Goal: Task Accomplishment & Management: Manage account settings

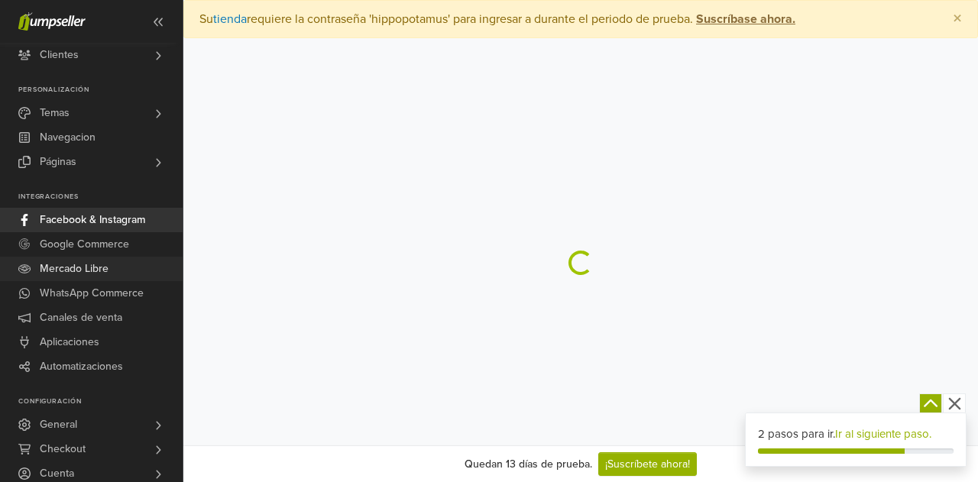
click at [75, 269] on span "Mercado Libre" at bounding box center [74, 269] width 69 height 24
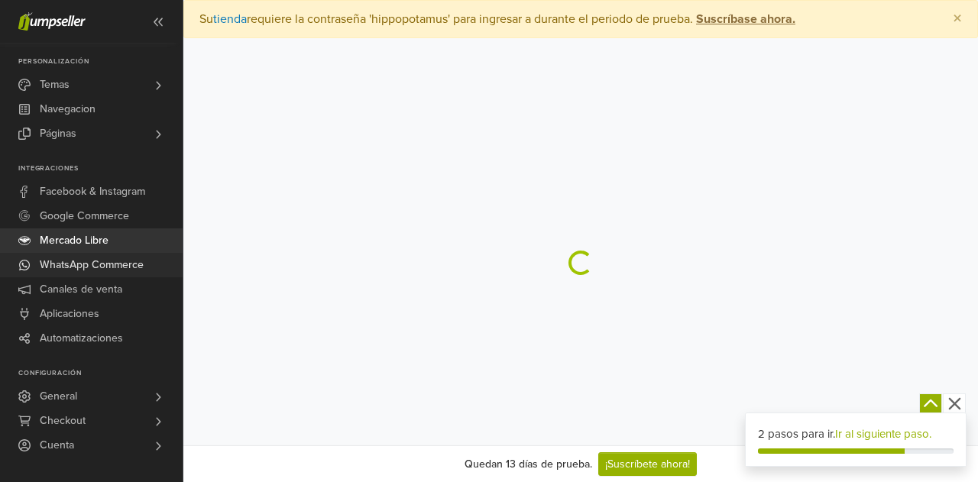
click at [93, 262] on span "WhatsApp Commerce" at bounding box center [92, 265] width 104 height 24
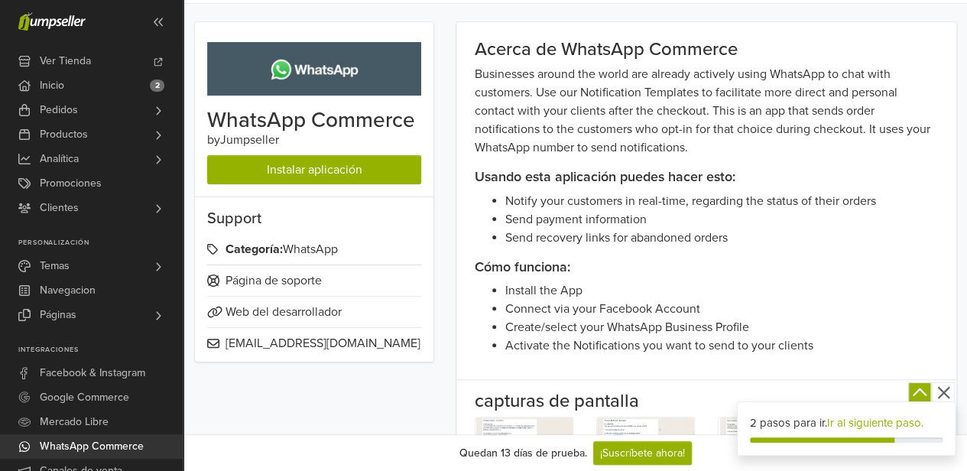
scroll to position [153, 0]
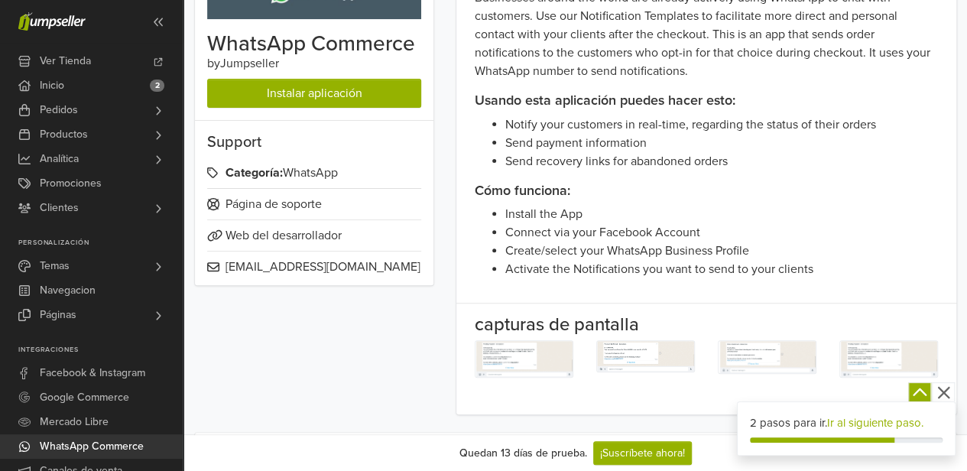
click at [541, 355] on img at bounding box center [523, 359] width 97 height 36
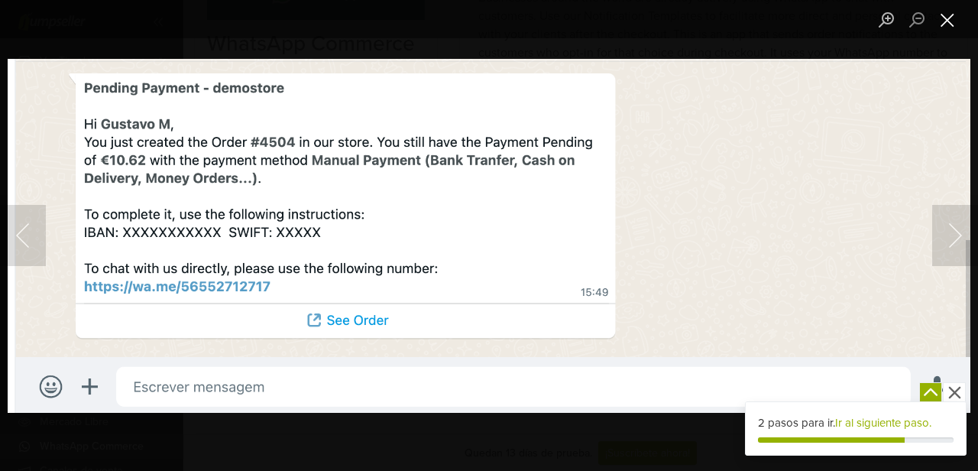
click at [951, 19] on button "Close lightbox" at bounding box center [947, 20] width 31 height 27
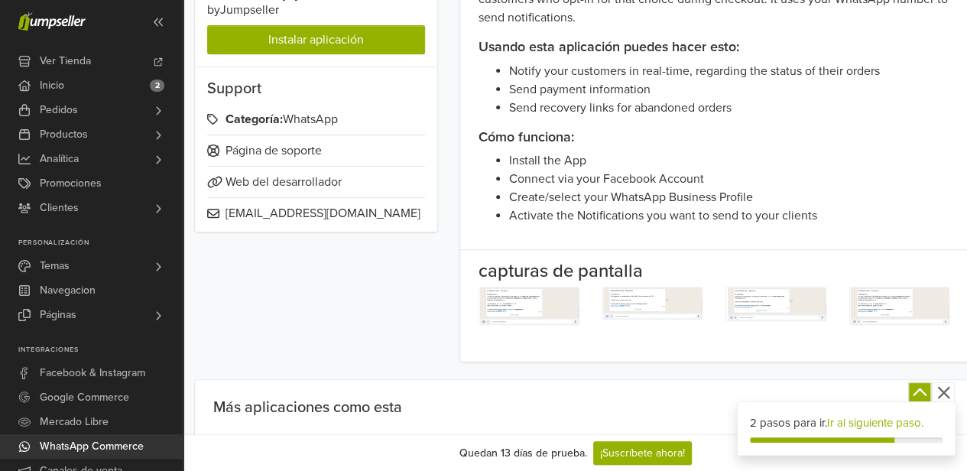
scroll to position [229, 0]
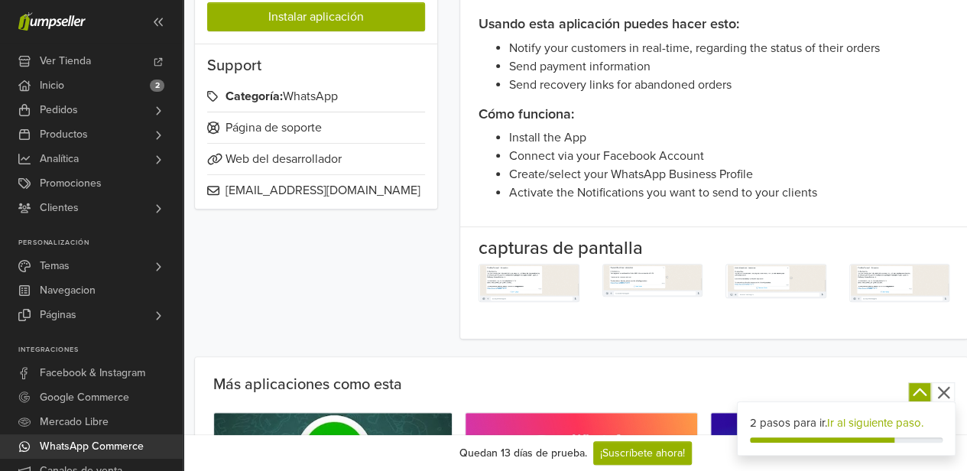
click at [643, 290] on img at bounding box center [652, 279] width 99 height 31
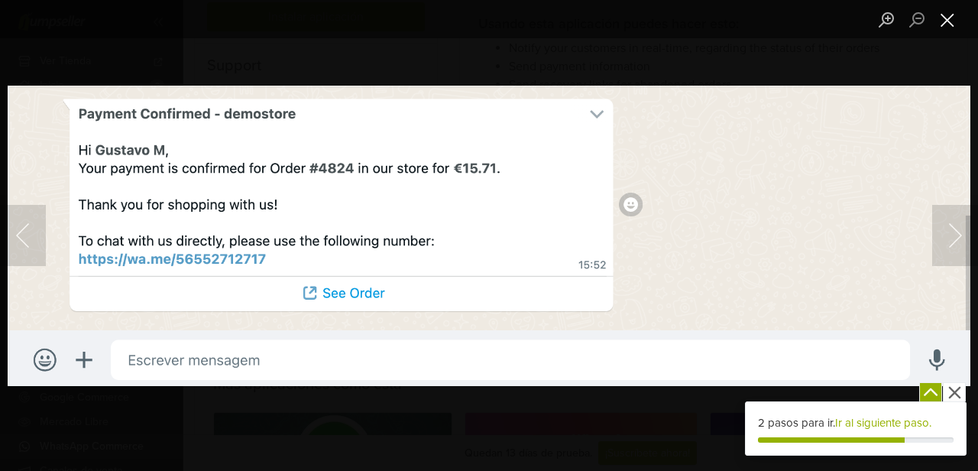
click at [943, 21] on button "Close lightbox" at bounding box center [947, 20] width 31 height 27
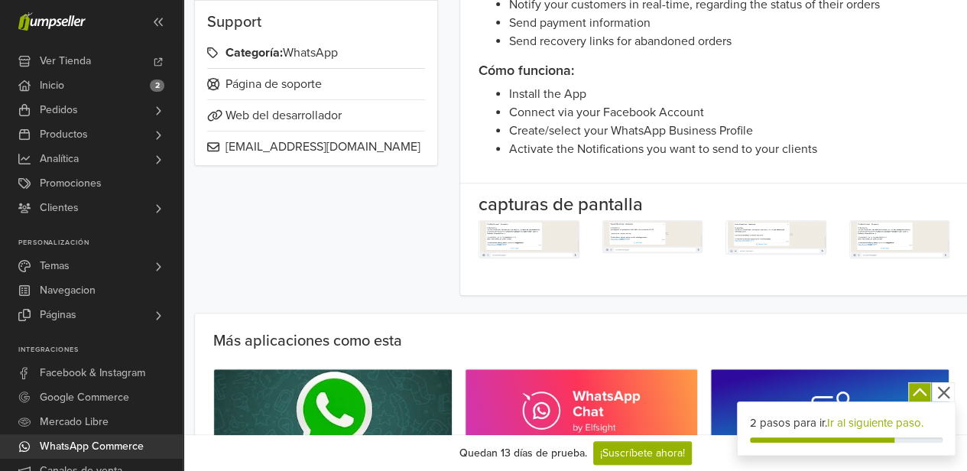
scroll to position [306, 0]
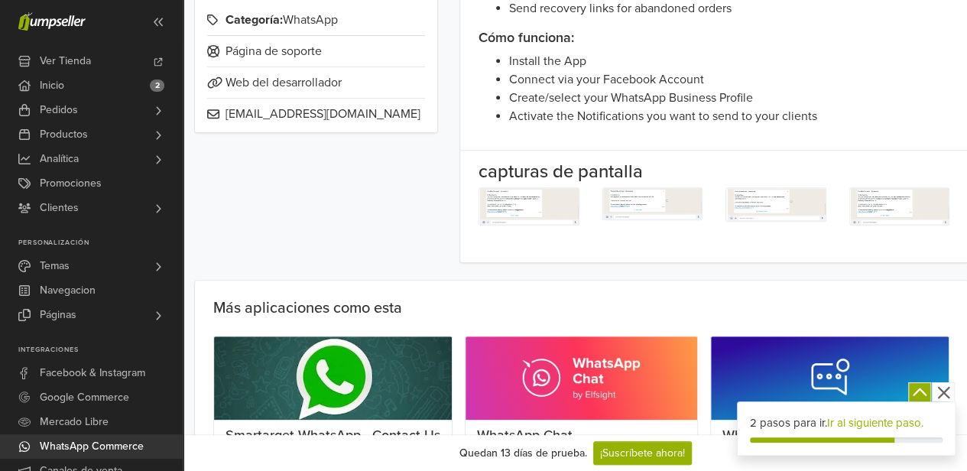
click at [786, 206] on img at bounding box center [775, 204] width 99 height 33
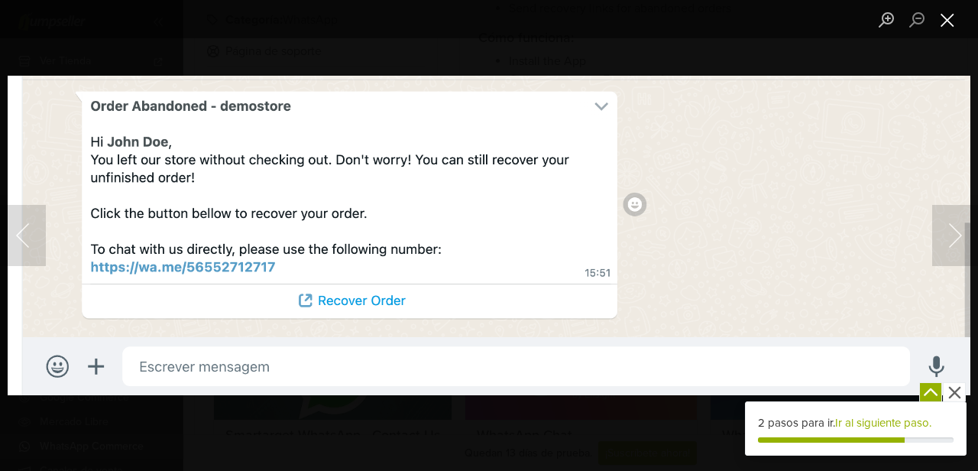
click at [954, 13] on button "Close lightbox" at bounding box center [947, 20] width 31 height 27
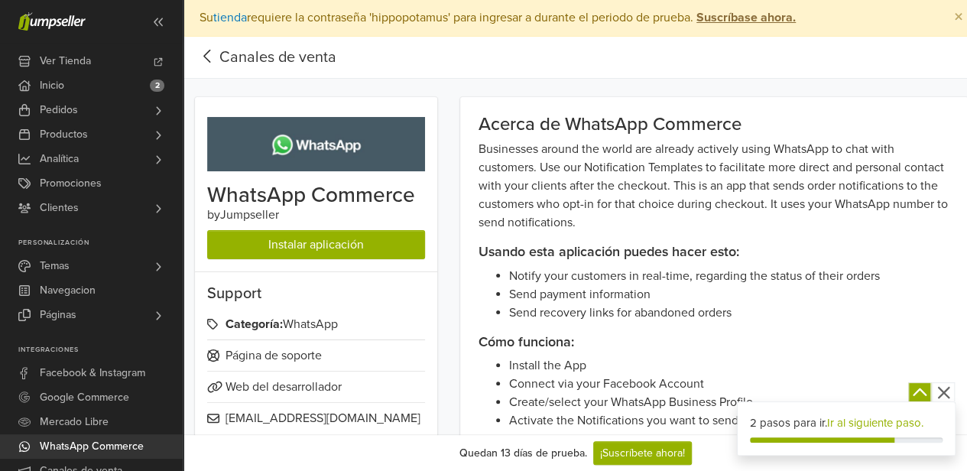
scroll to position [0, 0]
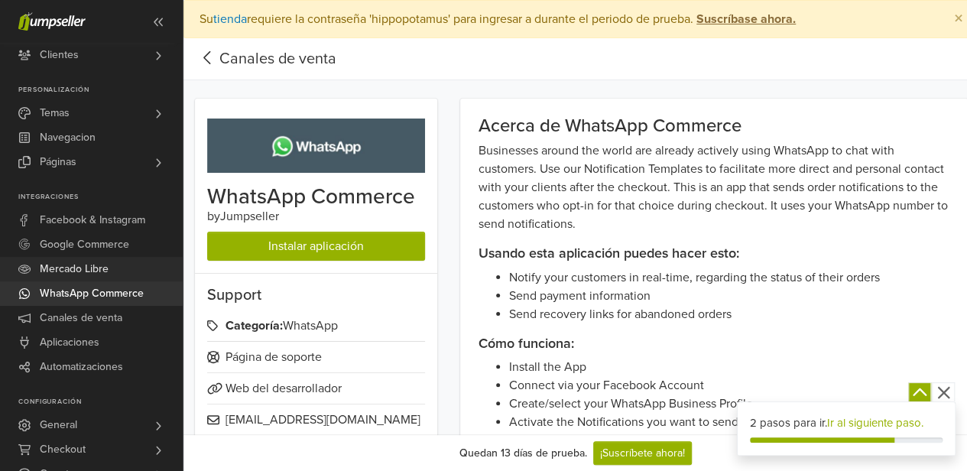
click at [89, 274] on span "Mercado Libre" at bounding box center [74, 269] width 69 height 24
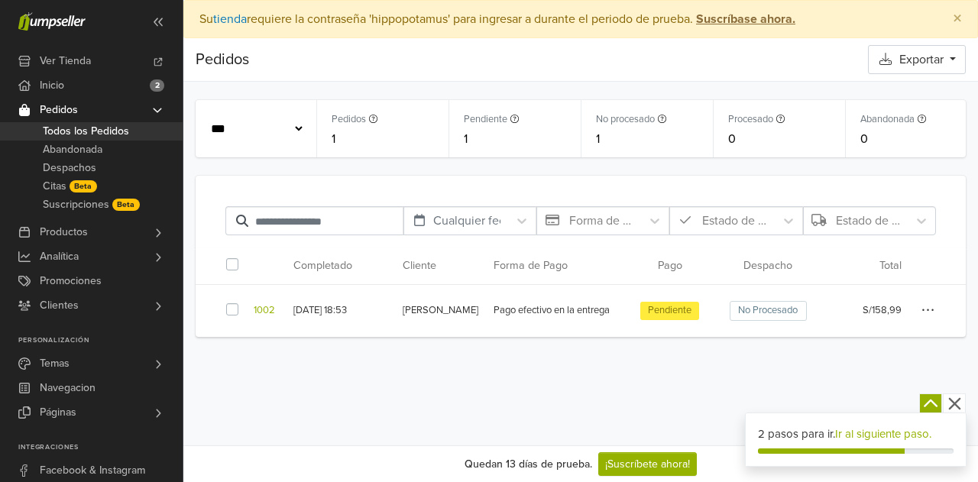
click at [927, 306] on icon "button" at bounding box center [929, 310] width 14 height 15
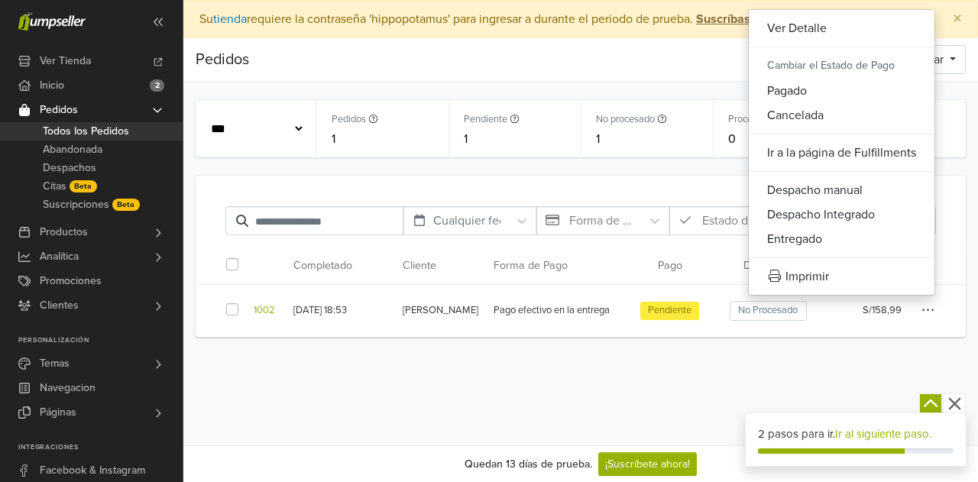
click at [727, 358] on div "Preferencias Suscripción Salir × Su tienda requiere la contraseña 'hippopotamus…" at bounding box center [580, 223] width 795 height 446
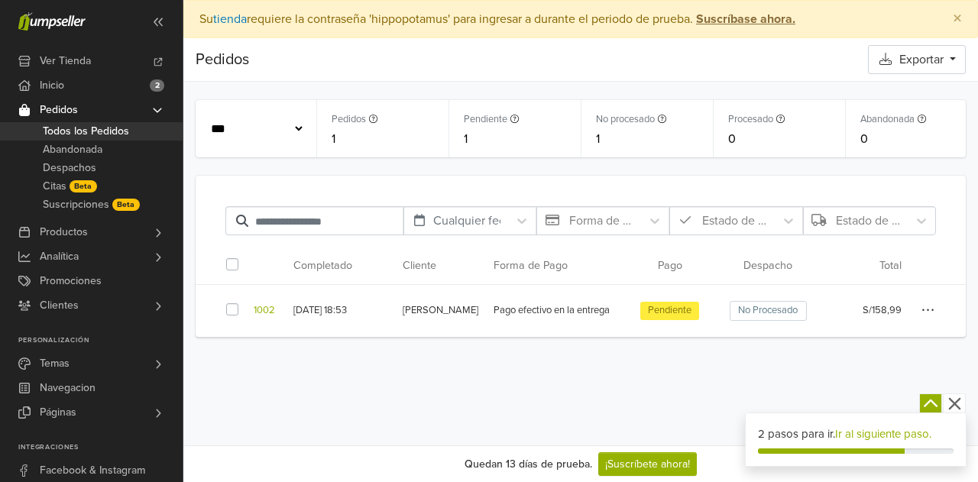
click at [245, 302] on label at bounding box center [245, 302] width 0 height 0
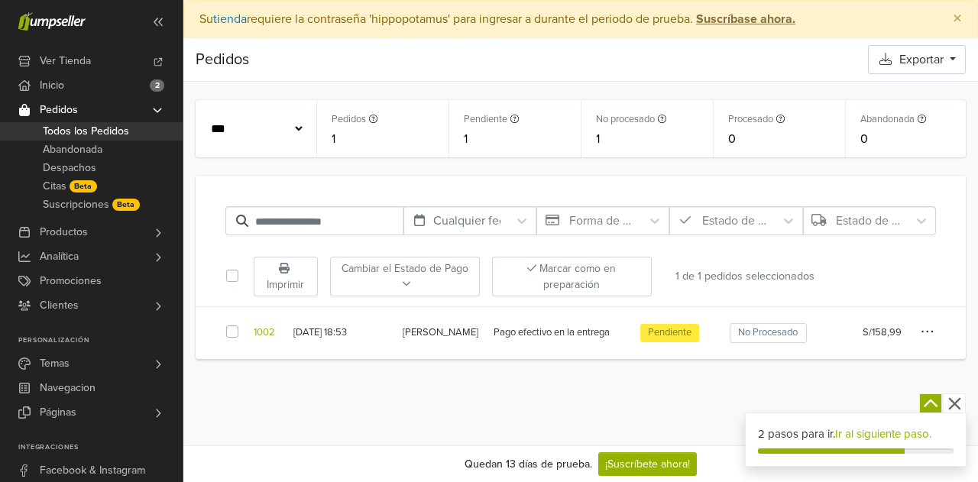
click at [929, 330] on icon "button" at bounding box center [928, 331] width 14 height 15
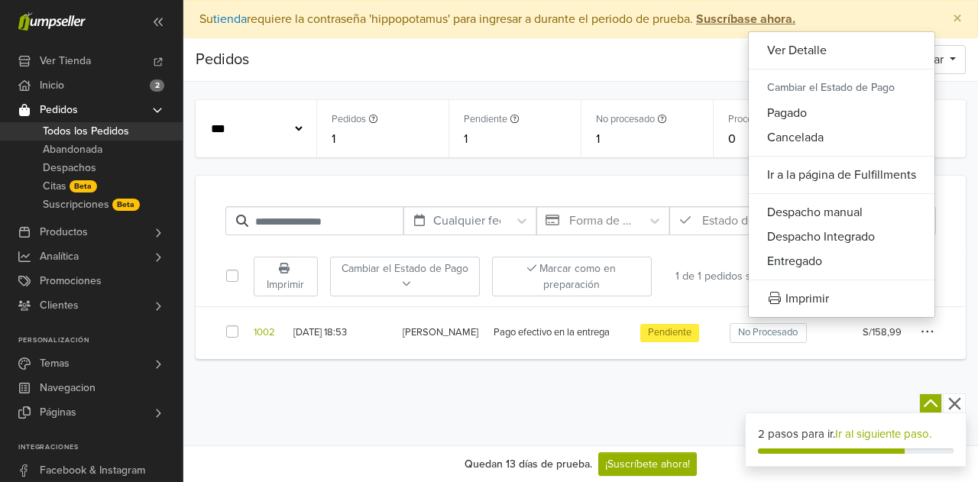
click at [377, 391] on div "Preferencias Suscripción Salir × Su tienda requiere la contraseña 'hippopotamus…" at bounding box center [580, 223] width 795 height 446
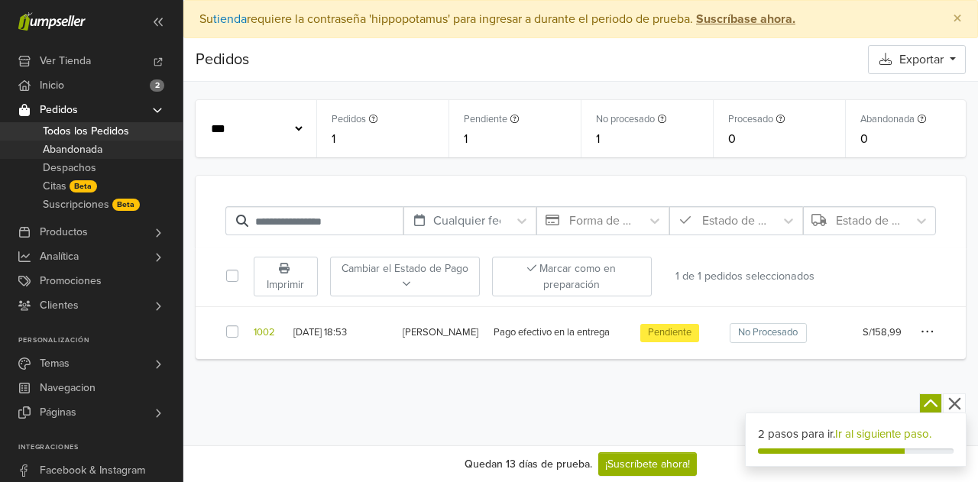
click at [84, 147] on span "Abandonada" at bounding box center [73, 150] width 60 height 18
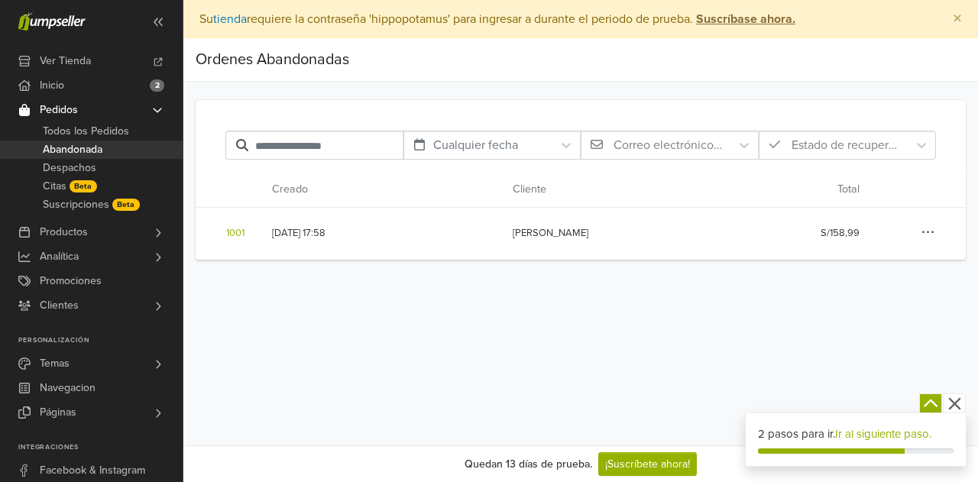
click at [924, 232] on icon "button" at bounding box center [929, 232] width 14 height 15
click at [244, 228] on link "1001" at bounding box center [235, 233] width 18 height 15
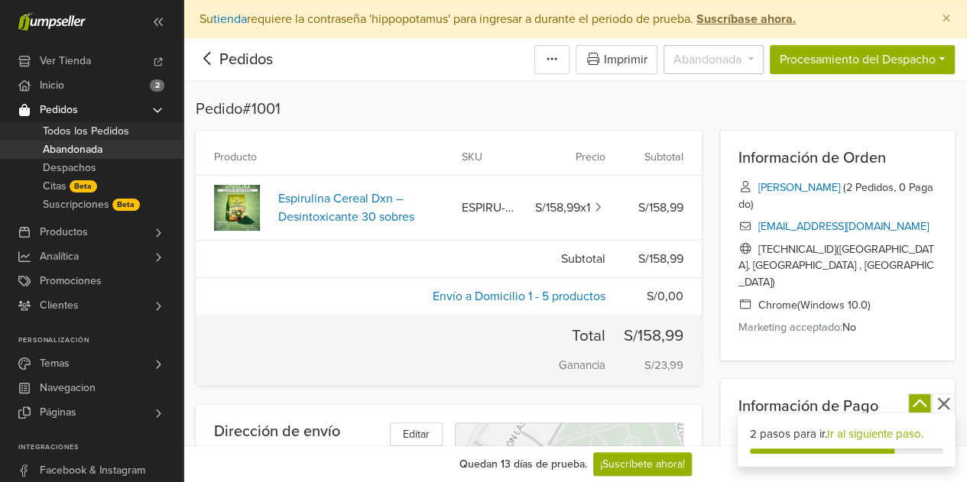
click at [89, 134] on span "Todos los Pedidos" at bounding box center [86, 131] width 86 height 18
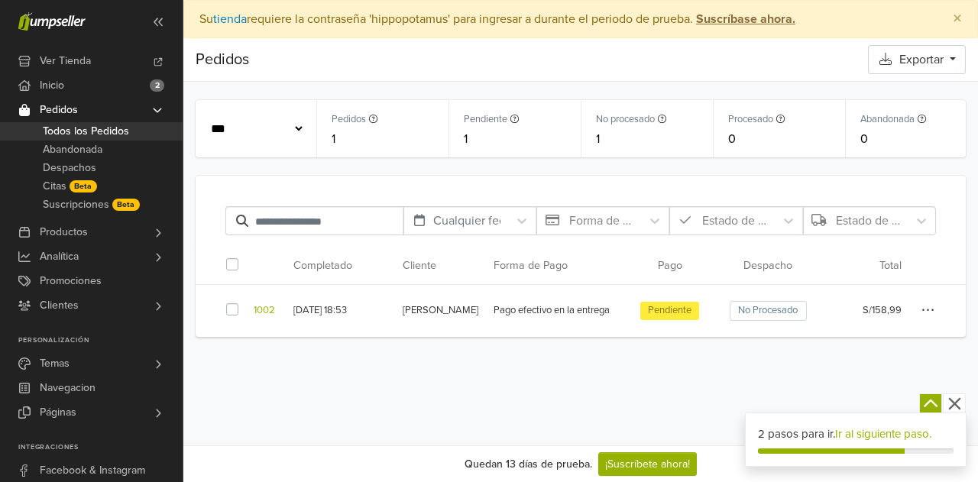
click at [925, 309] on icon "button" at bounding box center [929, 310] width 14 height 15
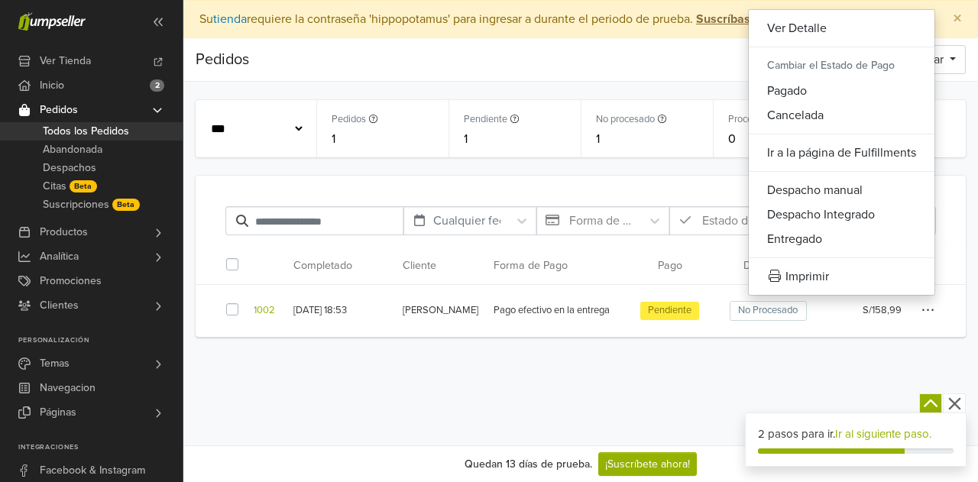
click at [584, 387] on div "Preferencias Suscripción Salir × Su tienda requiere la contraseña 'hippopotamus…" at bounding box center [580, 223] width 795 height 446
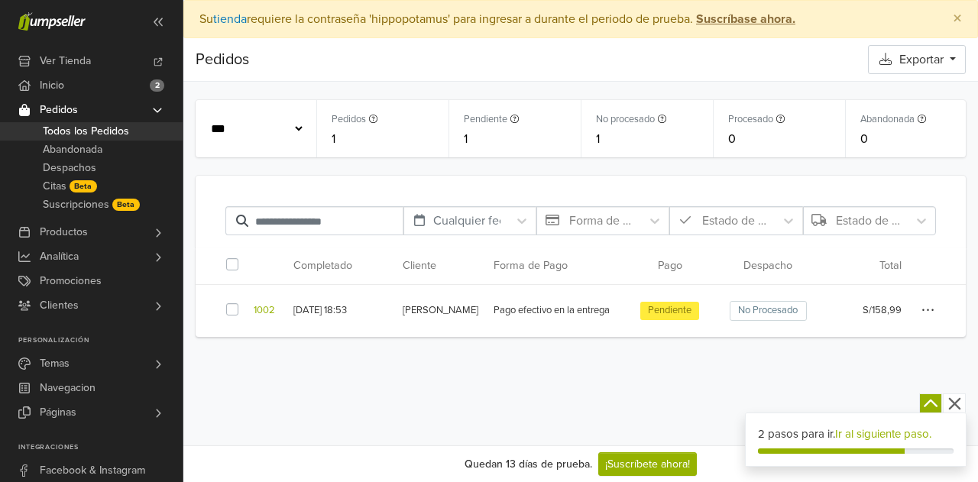
click at [245, 302] on label at bounding box center [245, 302] width 0 height 0
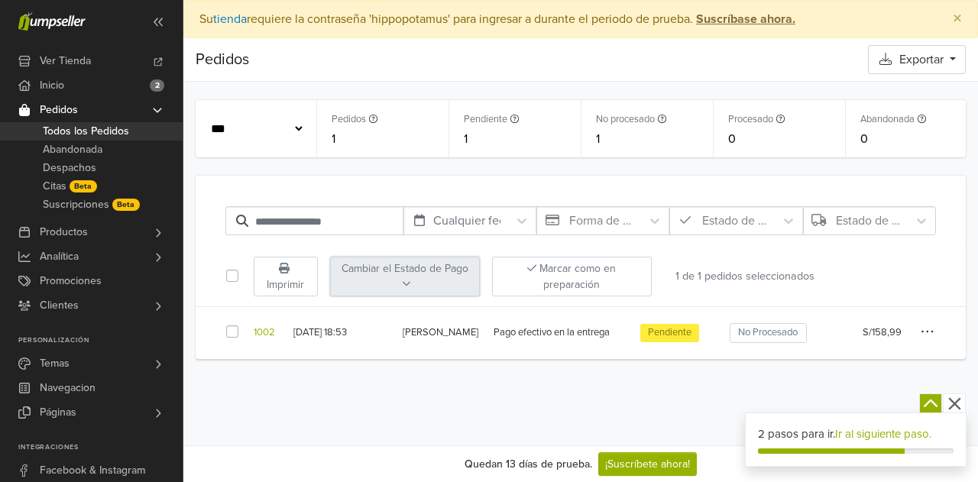
click at [409, 285] on icon at bounding box center [406, 284] width 9 height 11
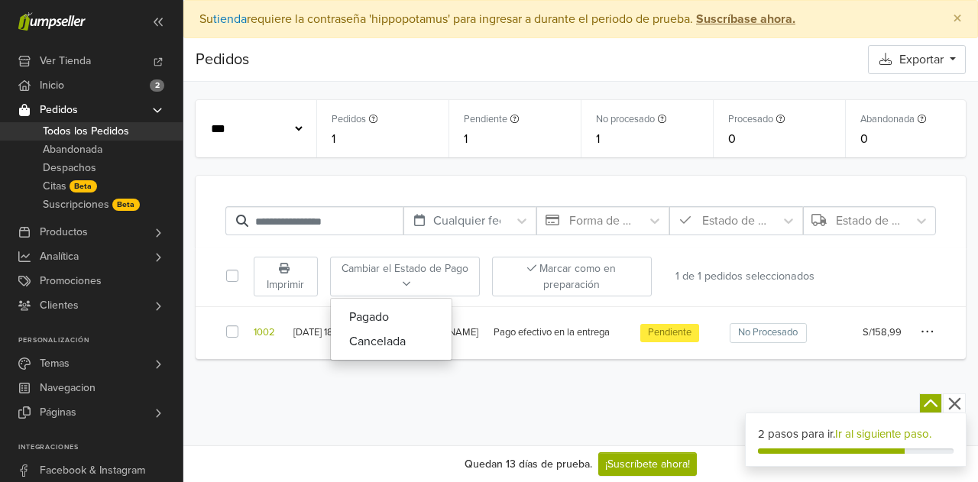
click at [503, 366] on div "Preferencias Suscripción Salir × Su tienda requiere la contraseña 'hippopotamus…" at bounding box center [580, 223] width 795 height 446
click at [400, 396] on div "Preferencias Suscripción Salir × Su tienda requiere la contraseña 'hippopotamus…" at bounding box center [580, 223] width 795 height 446
click at [86, 188] on span "Beta" at bounding box center [84, 186] width 28 height 12
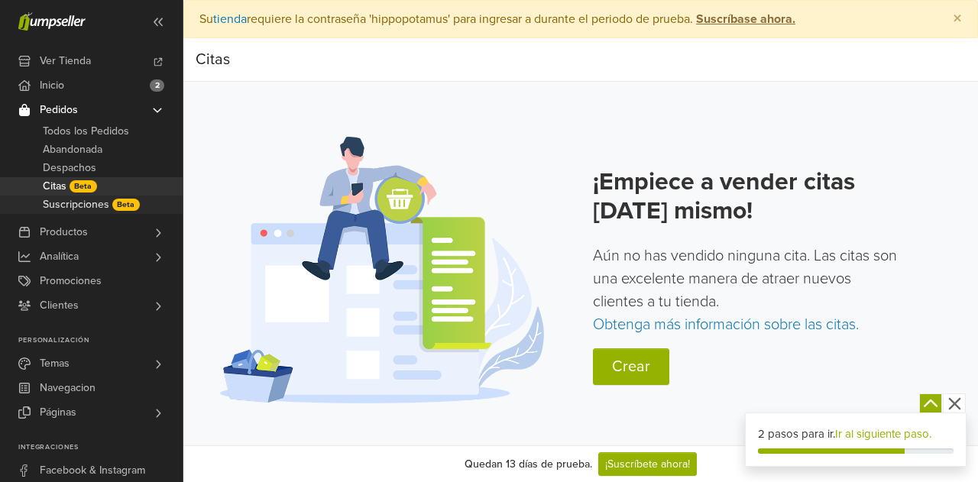
click at [121, 206] on span "Beta" at bounding box center [126, 205] width 28 height 12
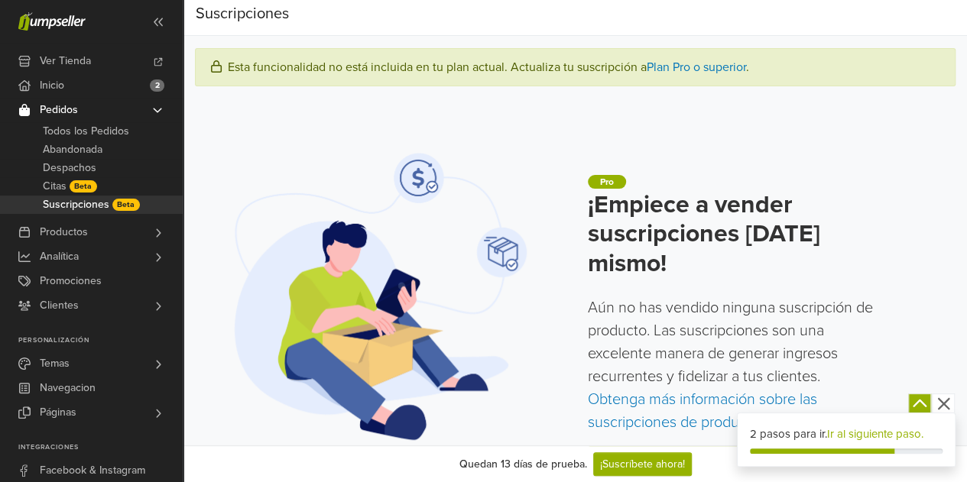
scroll to position [69, 0]
